Goal: Use online tool/utility: Utilize a website feature to perform a specific function

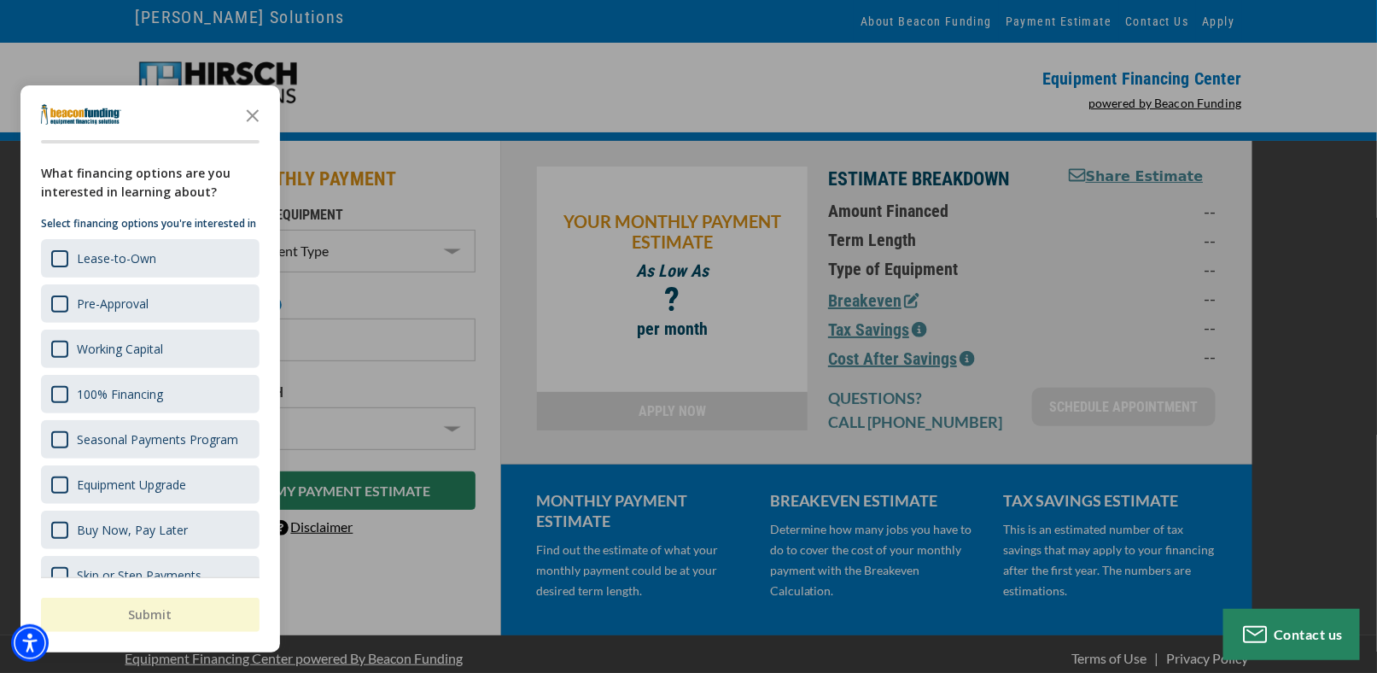
click at [254, 115] on polygon "Close the survey" at bounding box center [253, 115] width 13 height 13
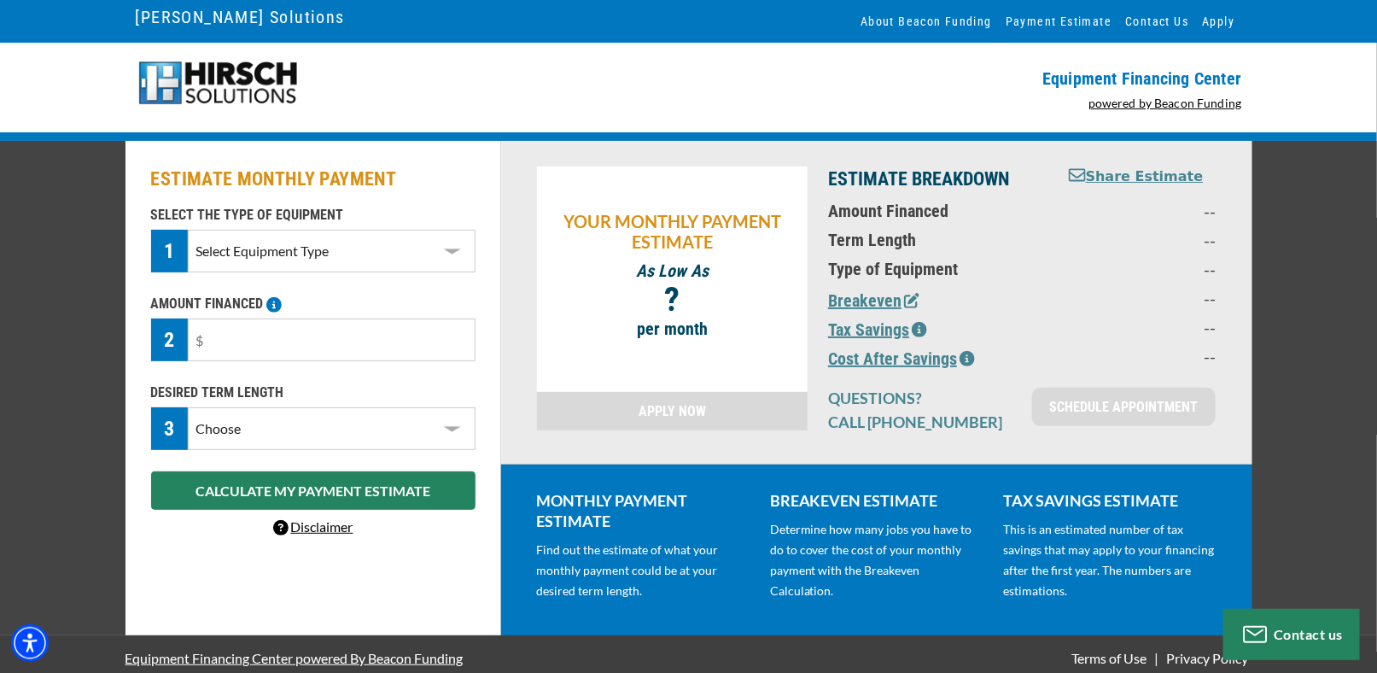
click at [450, 249] on select "Select Equipment Type DTG Printing Embroidery Screen Printing Software and Auto…" at bounding box center [331, 251] width 287 height 43
select select "1"
click at [188, 230] on select "Select Equipment Type DTG Printing Embroidery Screen Printing Software and Auto…" at bounding box center [331, 251] width 287 height 43
click at [390, 339] on input "text" at bounding box center [331, 340] width 287 height 43
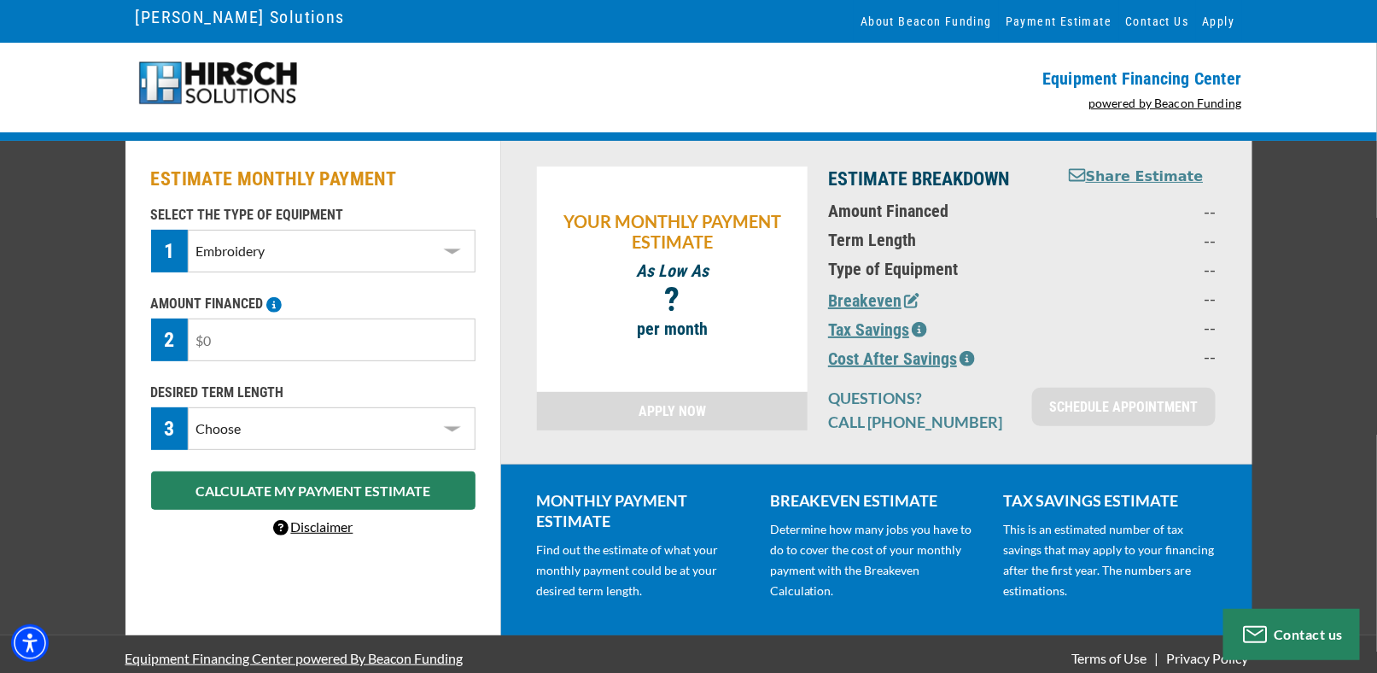
click at [390, 338] on input "text" at bounding box center [331, 340] width 287 height 43
type input "$12,000"
click at [450, 424] on select "Choose 36 Months 48 Months 60 Months" at bounding box center [331, 428] width 287 height 43
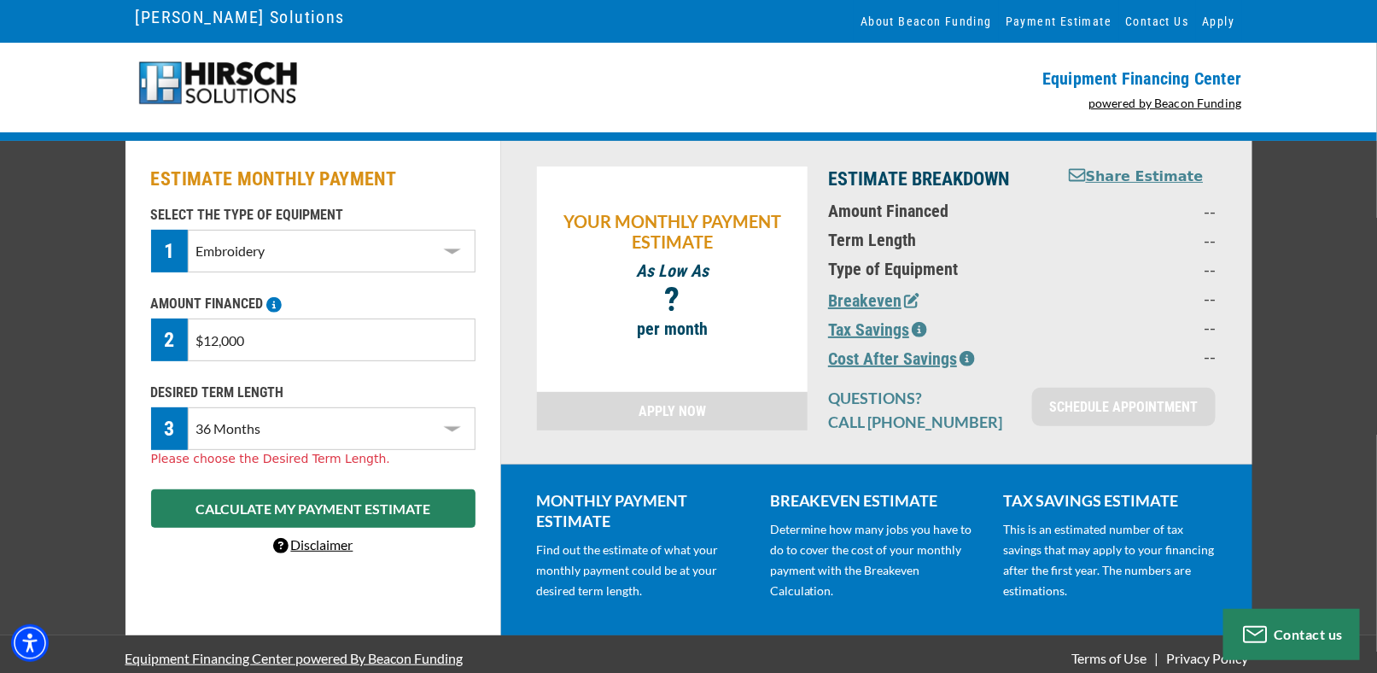
click at [188, 407] on select "Choose 36 Months 48 Months 60 Months" at bounding box center [331, 428] width 287 height 43
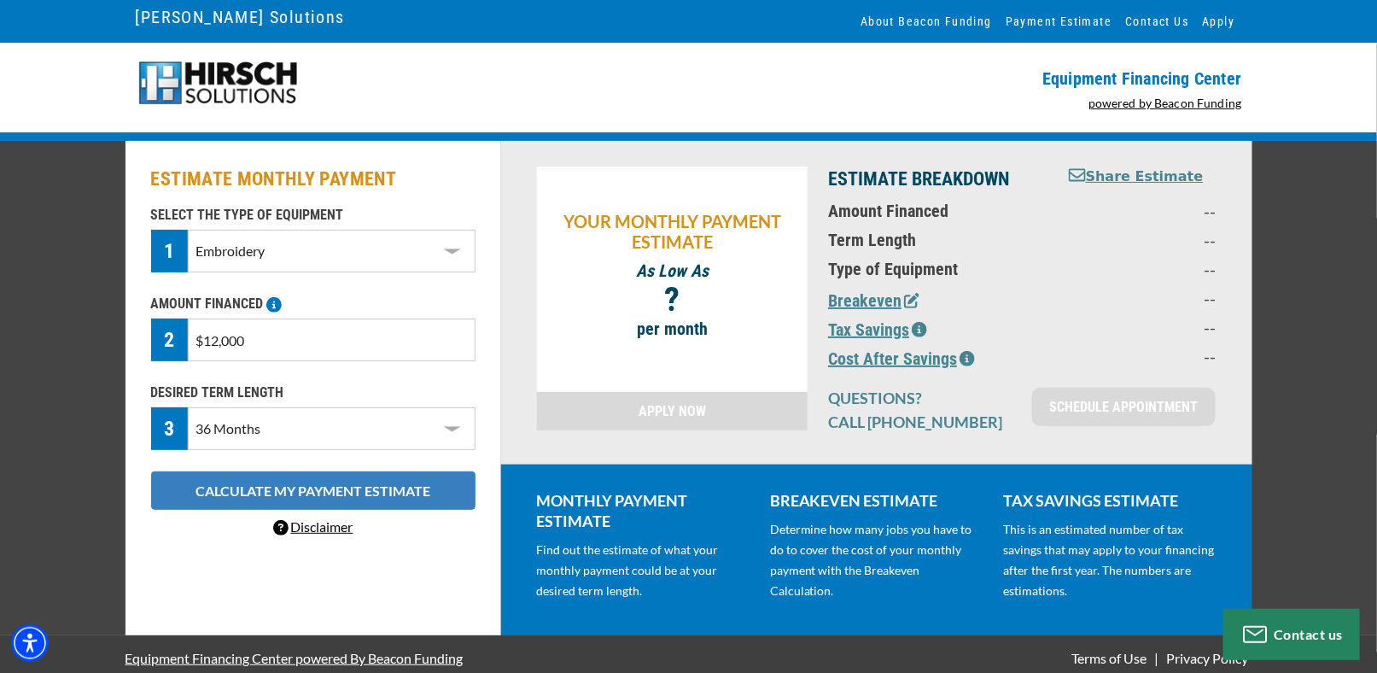
click at [365, 485] on button "CALCULATE MY PAYMENT ESTIMATE" at bounding box center [313, 490] width 324 height 38
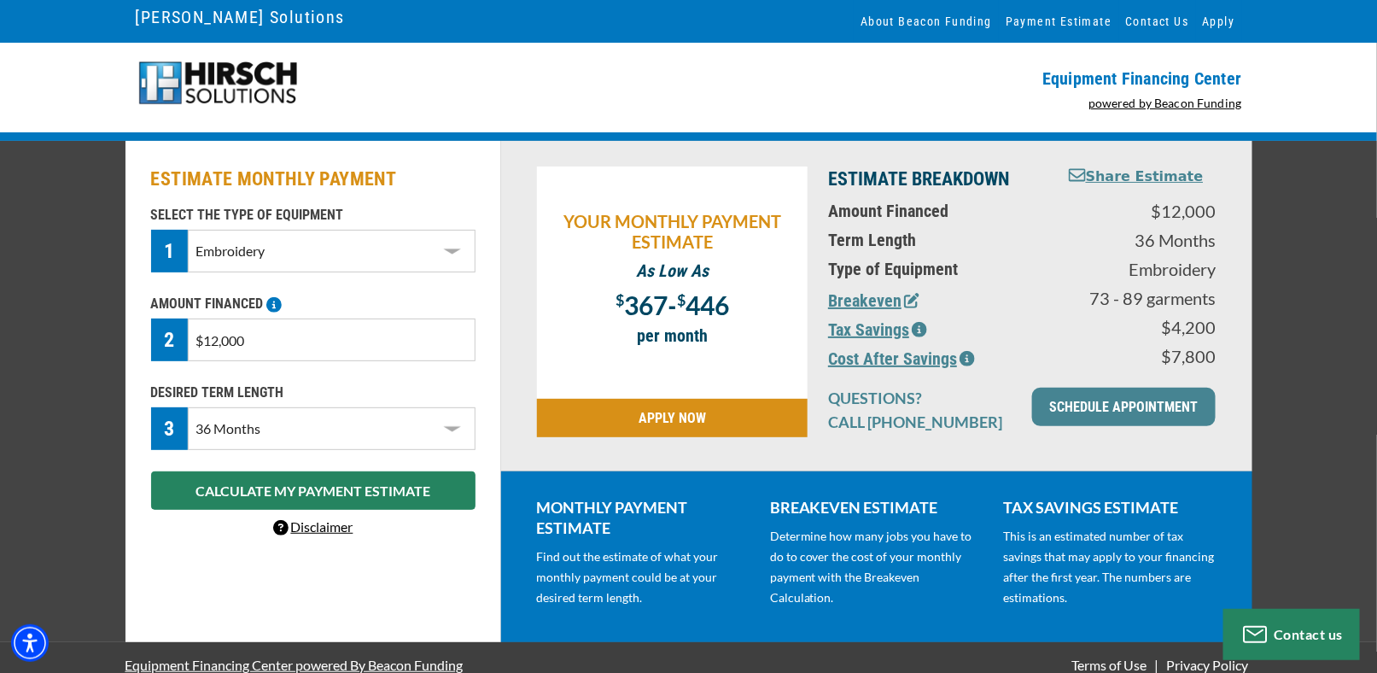
click at [917, 326] on icon "button" at bounding box center [919, 329] width 15 height 15
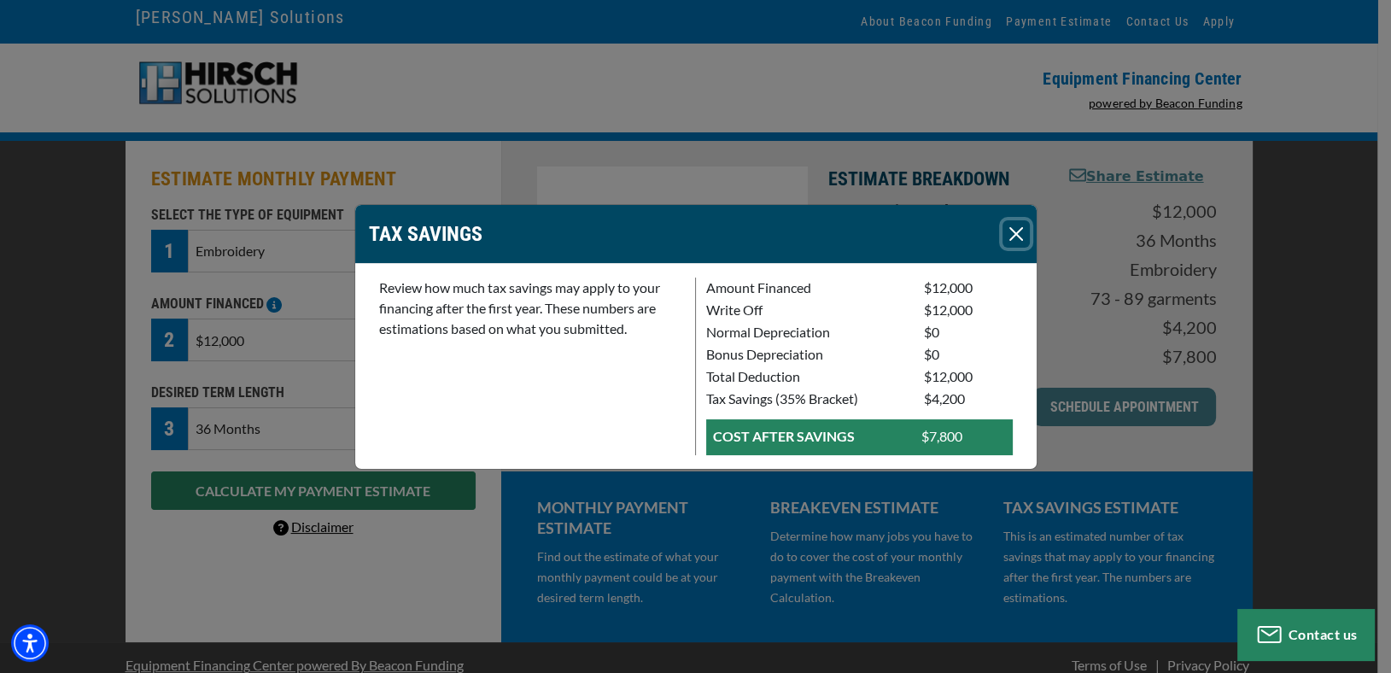
click at [1014, 230] on button "Close" at bounding box center [1015, 233] width 27 height 27
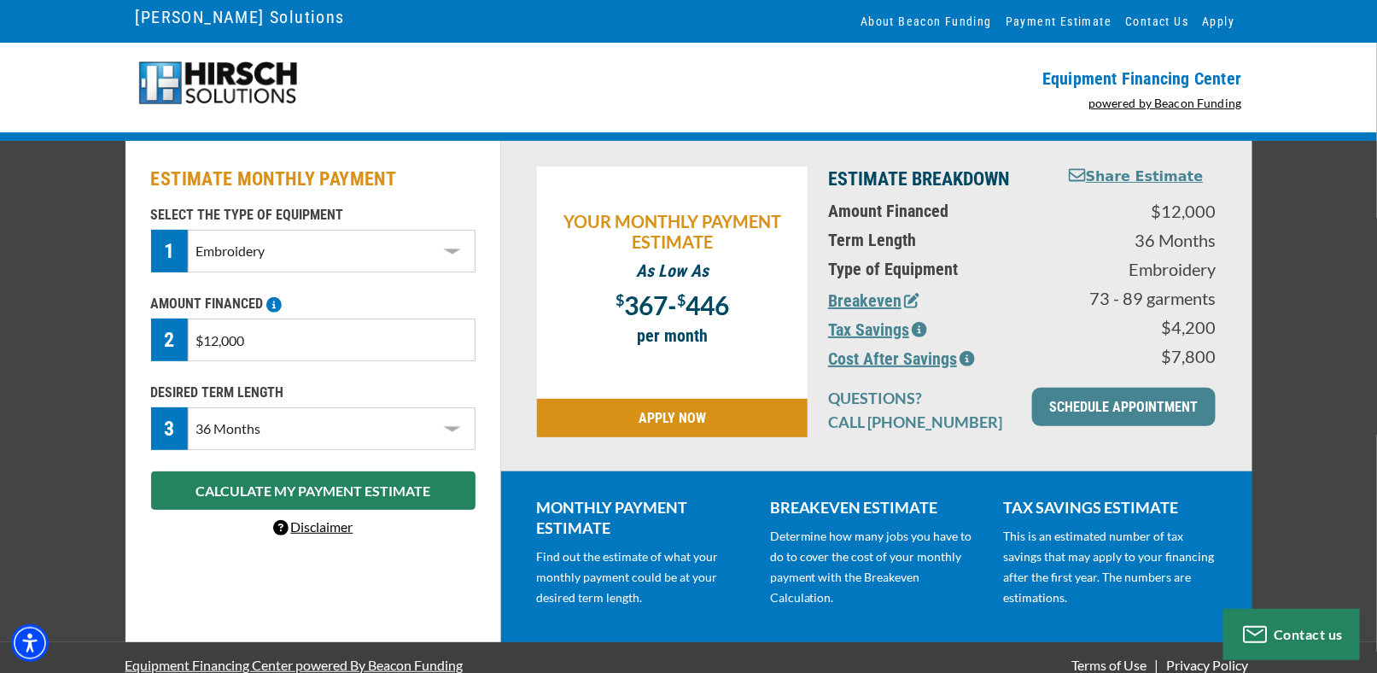
click at [319, 424] on select "Choose 36 Months 48 Months 60 Months" at bounding box center [331, 428] width 287 height 43
select select "60"
click at [188, 407] on select "Choose 36 Months 48 Months 60 Months" at bounding box center [331, 428] width 287 height 43
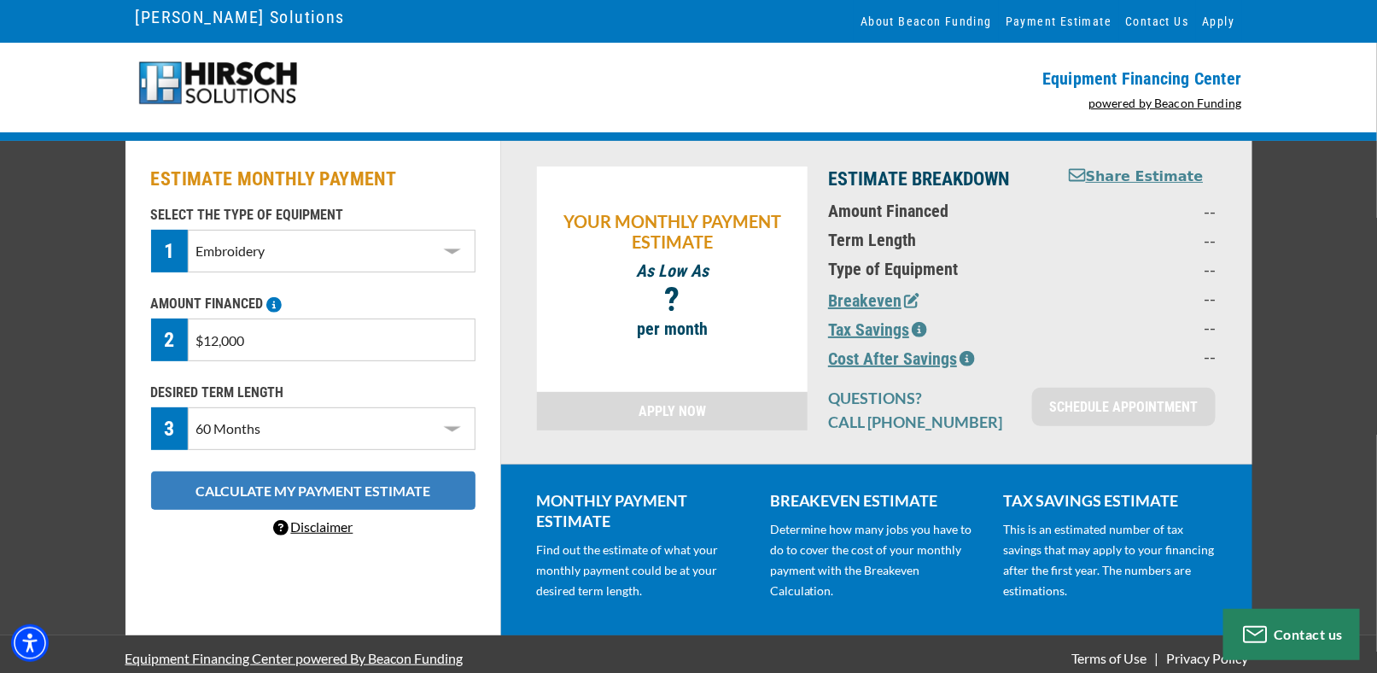
click at [362, 484] on button "CALCULATE MY PAYMENT ESTIMATE" at bounding box center [313, 490] width 324 height 38
